Goal: Find specific page/section: Find specific page/section

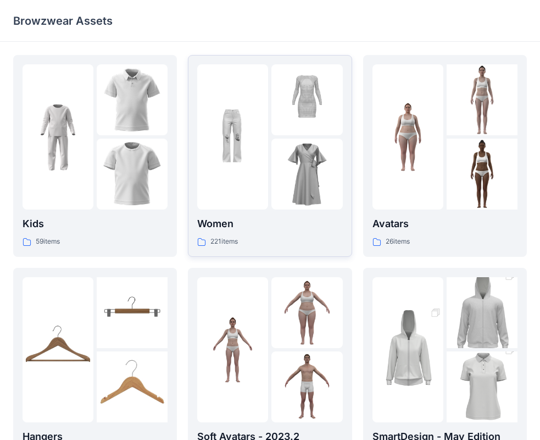
click at [245, 85] on div at bounding box center [232, 136] width 71 height 145
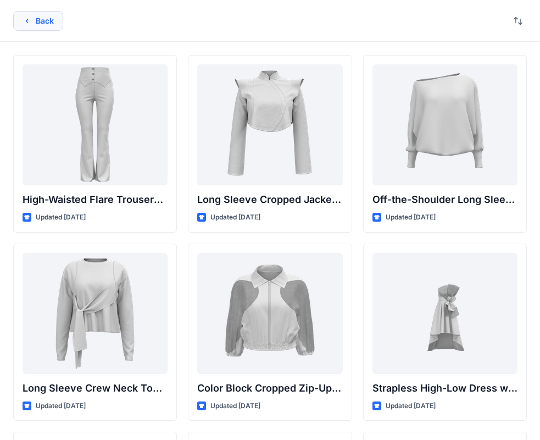
click at [27, 22] on icon "button" at bounding box center [27, 21] width 2 height 4
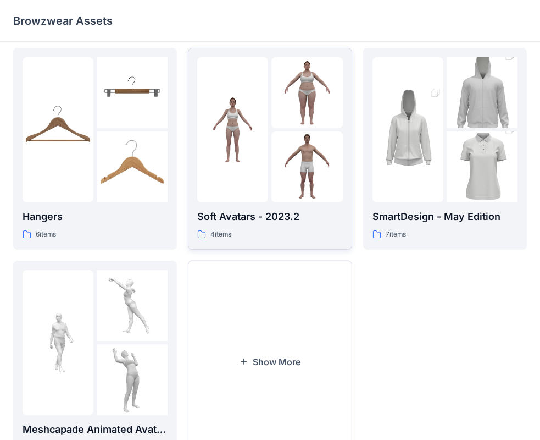
scroll to position [273, 0]
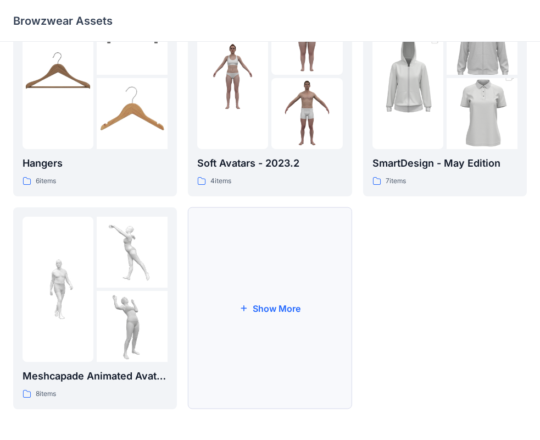
click at [265, 278] on button "Show More" at bounding box center [270, 308] width 164 height 202
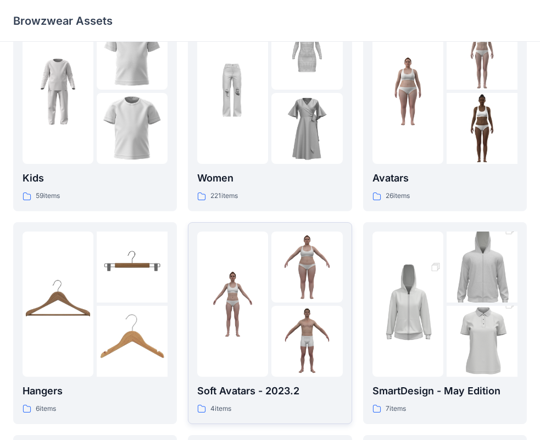
scroll to position [0, 0]
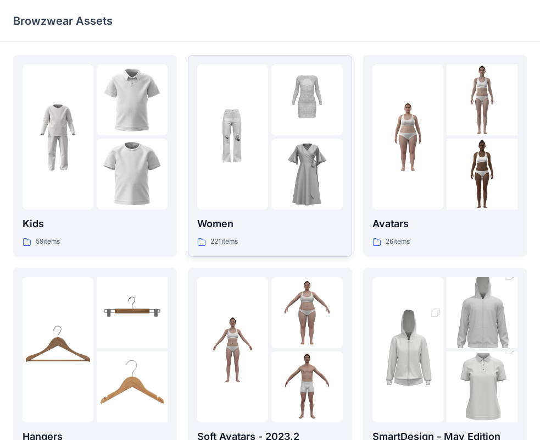
click at [210, 240] on p "221 items" at bounding box center [223, 242] width 27 height 12
